Goal: Use online tool/utility: Utilize a website feature to perform a specific function

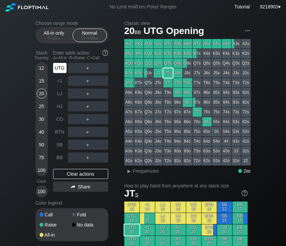
click at [60, 70] on div "UTG" at bounding box center [59, 68] width 13 height 10
drag, startPoint x: 55, startPoint y: 80, endPoint x: 47, endPoint y: 75, distance: 9.2
click at [55, 80] on div "+1" at bounding box center [59, 81] width 13 height 10
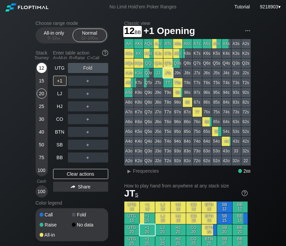
click at [44, 67] on div "12" at bounding box center [42, 68] width 10 height 10
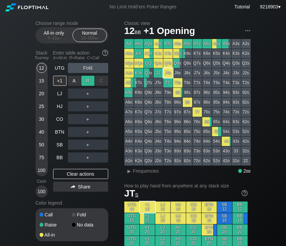
click at [88, 79] on div "R ✕" at bounding box center [87, 81] width 13 height 10
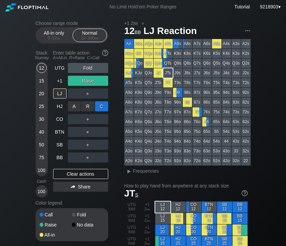
click at [104, 105] on div "C ✕" at bounding box center [101, 106] width 13 height 10
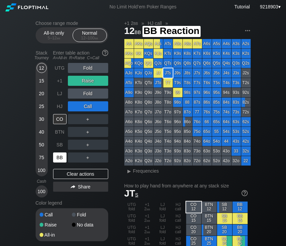
click at [67, 154] on div "BB" at bounding box center [60, 157] width 15 height 13
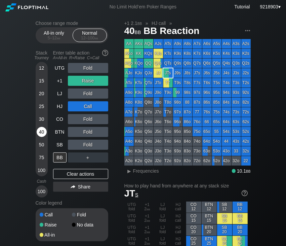
click at [46, 130] on div "40" at bounding box center [42, 132] width 10 height 10
click at [80, 179] on div "Clear actions" at bounding box center [80, 174] width 55 height 10
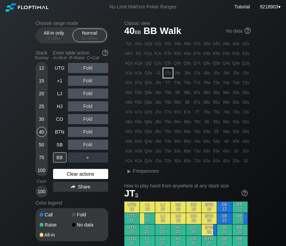
click at [81, 178] on div "Clear actions" at bounding box center [80, 174] width 55 height 10
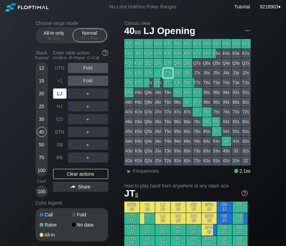
click at [62, 100] on div "LJ" at bounding box center [60, 93] width 15 height 13
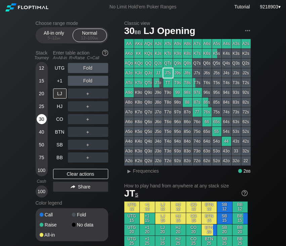
click at [42, 121] on div "30" at bounding box center [42, 119] width 10 height 10
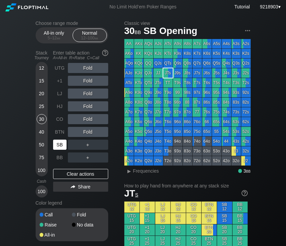
click at [62, 141] on div "SB" at bounding box center [59, 145] width 13 height 10
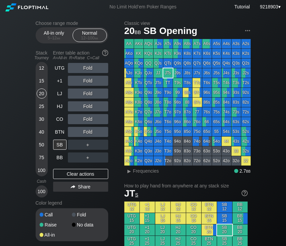
drag, startPoint x: 43, startPoint y: 95, endPoint x: 12, endPoint y: 88, distance: 31.9
click at [39, 93] on div "20" at bounding box center [42, 94] width 10 height 10
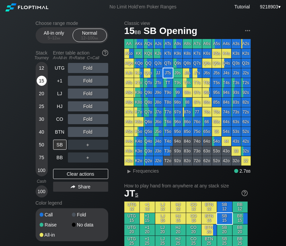
click at [40, 82] on div "15" at bounding box center [42, 81] width 10 height 10
click at [44, 63] on div "Stack Tourney" at bounding box center [42, 54] width 18 height 15
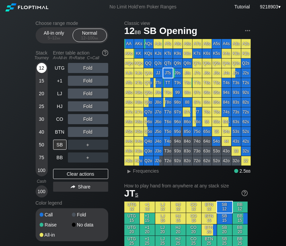
click at [43, 70] on div "12" at bounding box center [42, 68] width 10 height 10
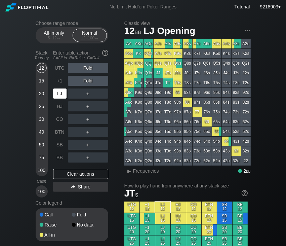
click at [59, 94] on div "LJ" at bounding box center [59, 94] width 13 height 10
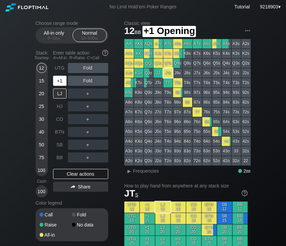
click at [59, 80] on div "+1" at bounding box center [59, 81] width 13 height 10
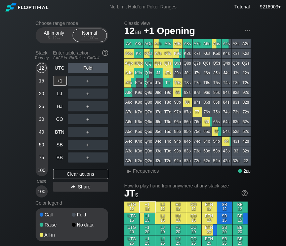
drag, startPoint x: 64, startPoint y: 106, endPoint x: 63, endPoint y: 112, distance: 6.1
click at [64, 106] on div "HJ" at bounding box center [59, 106] width 13 height 10
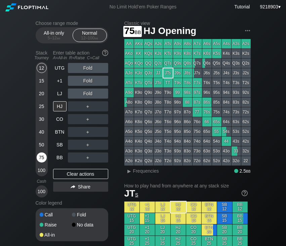
click at [41, 155] on div "75" at bounding box center [42, 157] width 10 height 10
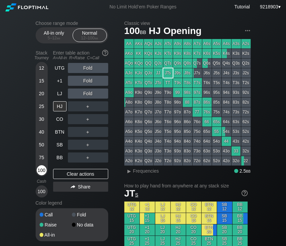
click at [44, 169] on div "100" at bounding box center [42, 170] width 10 height 10
click at [88, 106] on div "＋" at bounding box center [88, 106] width 40 height 10
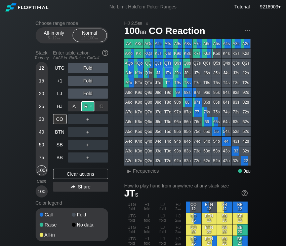
click at [88, 106] on div "R ✕" at bounding box center [87, 106] width 13 height 10
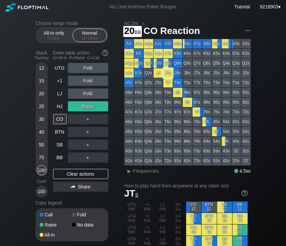
click at [47, 97] on div "12 15 20 25 30 40 50 75 100" at bounding box center [42, 119] width 12 height 114
click at [45, 98] on div "20" at bounding box center [42, 95] width 10 height 13
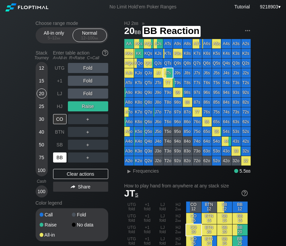
click at [57, 157] on div "BB" at bounding box center [59, 157] width 13 height 10
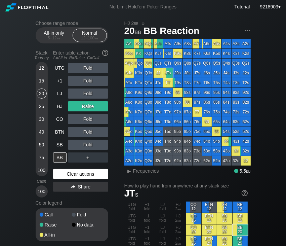
click at [65, 170] on div "Clear actions" at bounding box center [80, 174] width 55 height 10
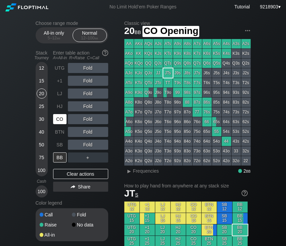
click at [60, 120] on div "CO" at bounding box center [59, 119] width 13 height 10
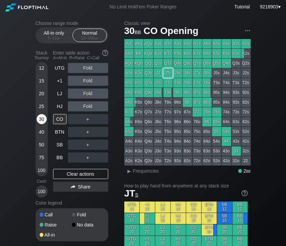
click at [44, 121] on div "30" at bounding box center [42, 119] width 10 height 10
drag, startPoint x: 19, startPoint y: 122, endPoint x: 57, endPoint y: 125, distance: 38.1
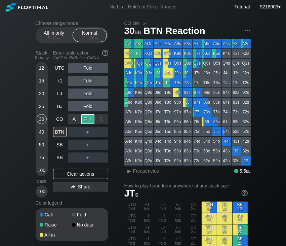
click at [83, 122] on div "R ✕" at bounding box center [87, 119] width 13 height 10
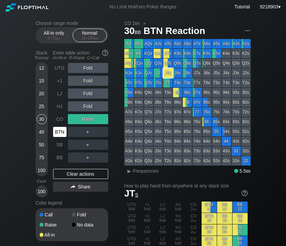
click at [61, 132] on div "BTN" at bounding box center [59, 132] width 13 height 10
click at [88, 74] on div "Fold" at bounding box center [88, 80] width 40 height 15
click at [89, 71] on div "R ✕" at bounding box center [87, 68] width 13 height 10
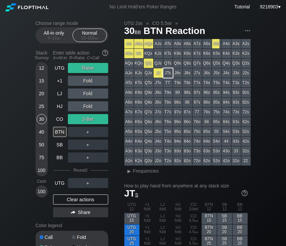
click at [79, 204] on div "Clear actions" at bounding box center [80, 200] width 55 height 10
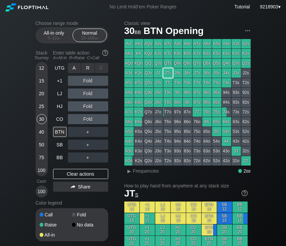
click at [89, 66] on div "R ✕" at bounding box center [87, 68] width 13 height 10
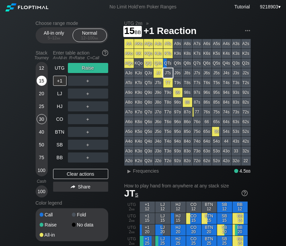
drag, startPoint x: 59, startPoint y: 83, endPoint x: 37, endPoint y: 83, distance: 21.9
click at [37, 83] on div "Stack Tourney Enter table action A=All-in R=Raise C=Call [PHONE_NUMBER] [PHONE_…" at bounding box center [72, 122] width 73 height 150
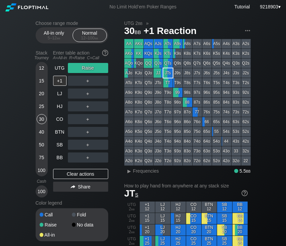
drag, startPoint x: 65, startPoint y: 169, endPoint x: 60, endPoint y: 181, distance: 13.1
click at [62, 172] on div "UTG Raise +1 ＋ LJ ＋ HJ ＋ CO ＋ BTN ＋ SB ＋ BB ＋ Clear actions Share" at bounding box center [80, 130] width 55 height 135
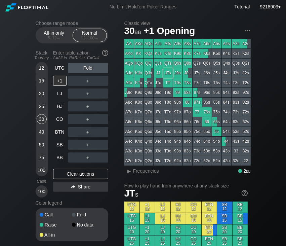
click at [60, 180] on div "UTG Fold +1 ＋ LJ ＋ HJ ＋ CO ＋ BTN ＋ SB ＋ BB ＋ Clear actions Share" at bounding box center [80, 130] width 55 height 135
click at [63, 177] on div "Clear actions" at bounding box center [80, 174] width 55 height 10
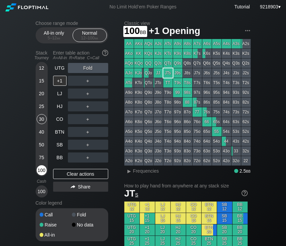
click at [42, 171] on div "100" at bounding box center [42, 170] width 10 height 10
click at [44, 69] on div "12" at bounding box center [42, 68] width 10 height 10
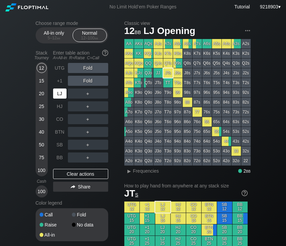
click at [59, 93] on div "LJ" at bounding box center [59, 94] width 13 height 10
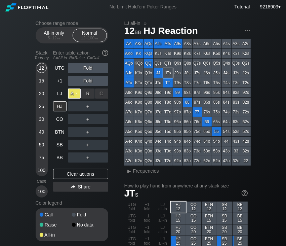
click at [70, 97] on div "A ✕" at bounding box center [74, 94] width 13 height 10
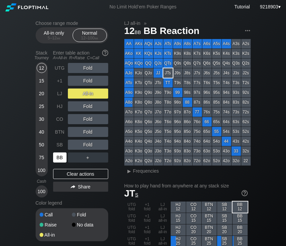
click at [58, 156] on div "BB" at bounding box center [59, 157] width 13 height 10
click at [61, 63] on div "Enter table action A=All-in R=Raise C=Call" at bounding box center [80, 54] width 55 height 15
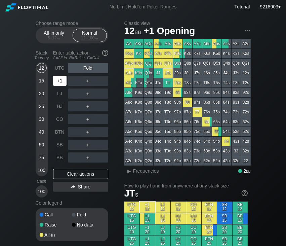
click at [61, 77] on div "+1" at bounding box center [59, 81] width 13 height 10
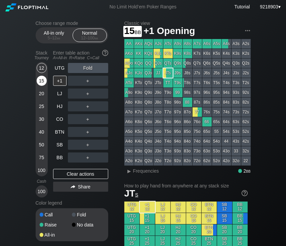
click at [44, 79] on div "15" at bounding box center [42, 81] width 10 height 10
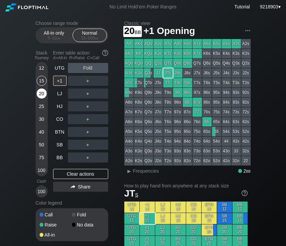
click at [39, 94] on div "20" at bounding box center [42, 94] width 10 height 10
drag, startPoint x: 198, startPoint y: 178, endPoint x: 105, endPoint y: 165, distance: 93.5
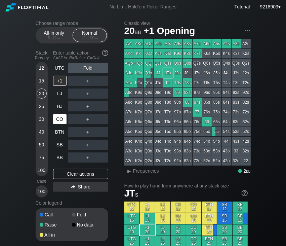
click at [60, 122] on div "CO" at bounding box center [59, 119] width 13 height 10
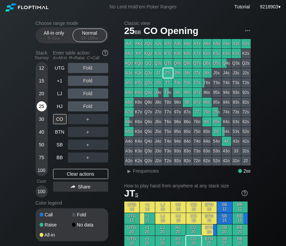
click at [45, 108] on div "25" at bounding box center [42, 106] width 10 height 10
click at [40, 119] on div "30" at bounding box center [42, 119] width 10 height 10
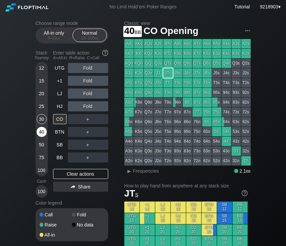
click at [40, 130] on div "40" at bounding box center [42, 132] width 10 height 10
click at [53, 132] on div "Stack Tourney Enter table action A=All-in R=Raise C=Call [PHONE_NUMBER] [PHONE_…" at bounding box center [72, 122] width 73 height 150
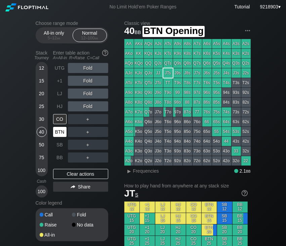
click at [58, 133] on div "BTN" at bounding box center [59, 132] width 13 height 10
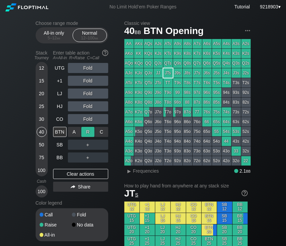
click at [91, 133] on div "R ✕" at bounding box center [87, 132] width 13 height 10
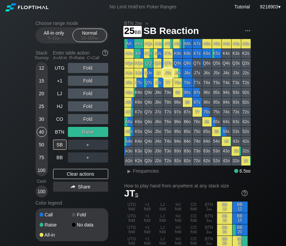
click at [47, 107] on div "Stack Tourney Enter table action A=All-in R=Raise C=Call [PHONE_NUMBER] [PHONE_…" at bounding box center [72, 122] width 73 height 150
click at [40, 107] on div "25" at bounding box center [42, 106] width 10 height 10
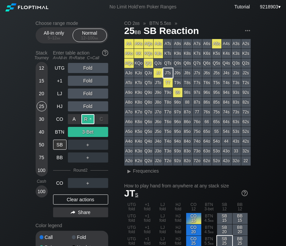
click at [90, 120] on div "R ✕" at bounding box center [87, 119] width 13 height 10
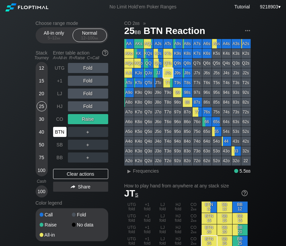
click at [61, 129] on div "BTN" at bounding box center [59, 132] width 13 height 10
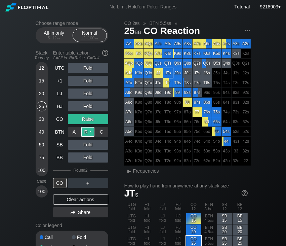
click at [84, 129] on div "R ✕" at bounding box center [87, 132] width 13 height 10
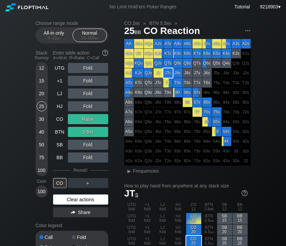
click at [92, 200] on div "Clear actions" at bounding box center [80, 200] width 55 height 10
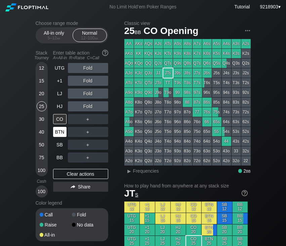
click at [58, 128] on div "BTN" at bounding box center [59, 132] width 13 height 10
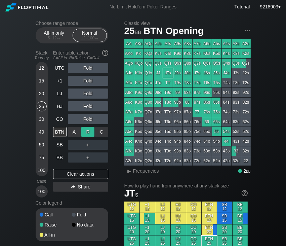
click at [87, 135] on div "R ✕" at bounding box center [87, 132] width 13 height 10
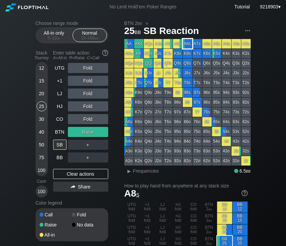
click at [190, 44] on div "A8s" at bounding box center [187, 43] width 9 height 9
click at [205, 32] on div "25 bb SB Reaction" at bounding box center [188, 30] width 127 height 11
click at [40, 145] on div "50" at bounding box center [42, 145] width 10 height 10
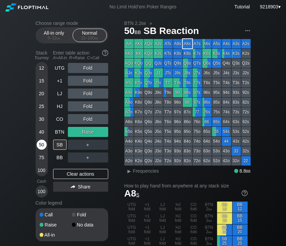
click at [40, 145] on div "50" at bounding box center [42, 145] width 10 height 10
click at [88, 82] on div "R ✕" at bounding box center [87, 81] width 13 height 10
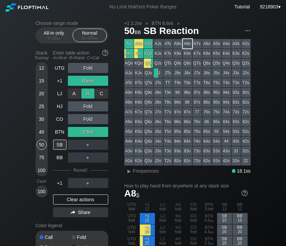
click at [88, 94] on div "R ✕" at bounding box center [87, 94] width 13 height 10
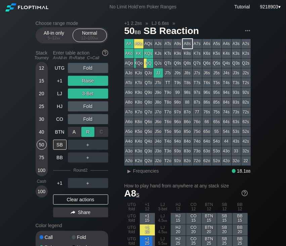
click at [92, 132] on div "R ✕" at bounding box center [87, 132] width 13 height 10
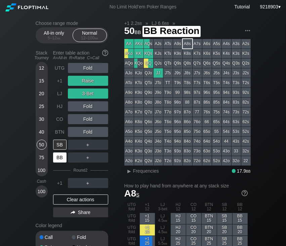
click at [64, 157] on div "BB" at bounding box center [59, 157] width 13 height 10
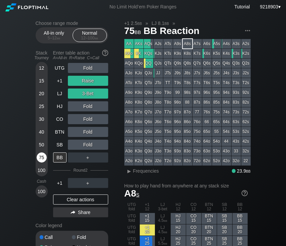
click at [42, 155] on div "75" at bounding box center [42, 157] width 10 height 10
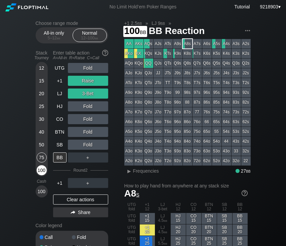
click at [40, 168] on div "100" at bounding box center [42, 170] width 10 height 10
